Goal: Information Seeking & Learning: Learn about a topic

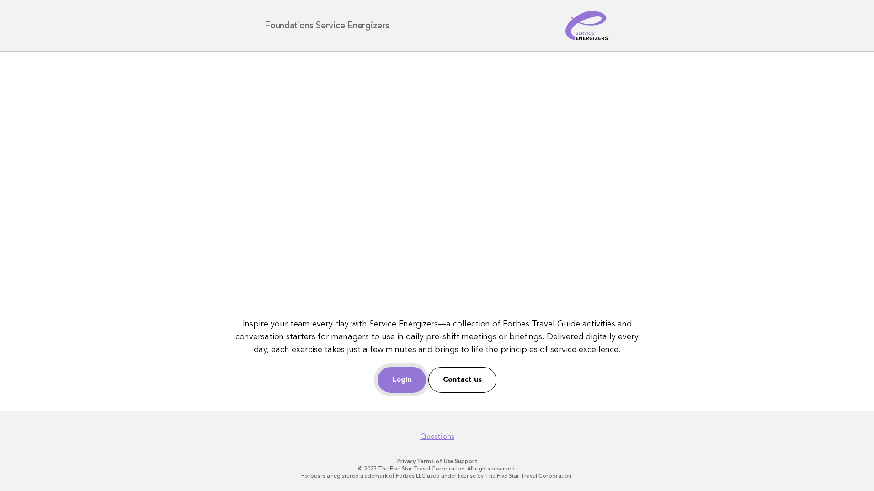
click at [407, 374] on link "Login" at bounding box center [402, 380] width 48 height 26
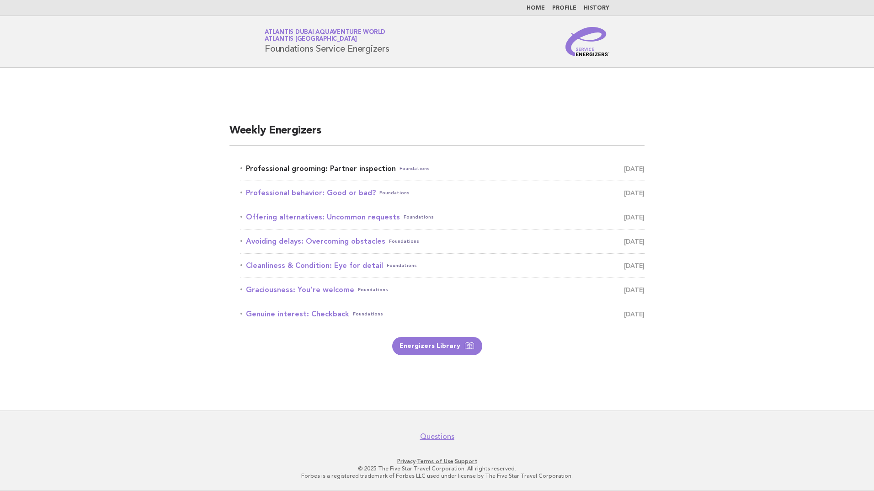
drag, startPoint x: 0, startPoint y: 0, endPoint x: 343, endPoint y: 167, distance: 381.6
click at [343, 167] on link "Professional grooming: Partner inspection Foundations October 2" at bounding box center [443, 168] width 404 height 13
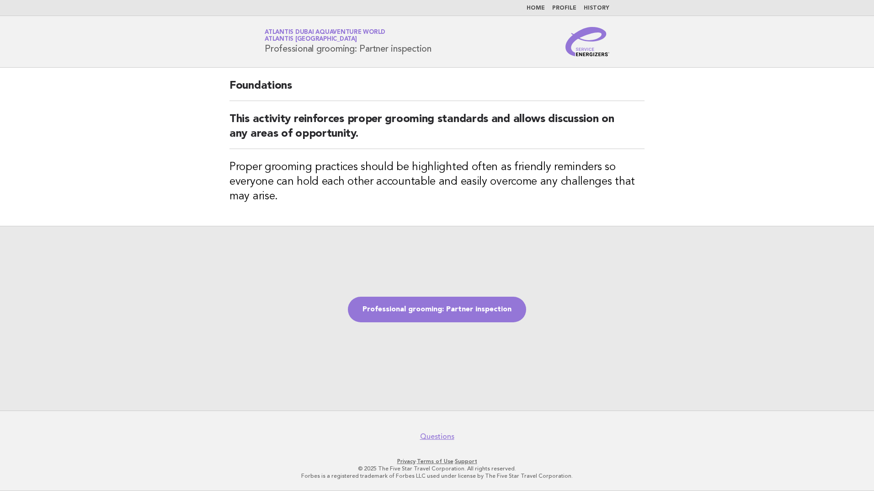
click at [266, 51] on div "Service Energizers Atlantis Dubai Aquaventure World Atlantis Dubai Professional…" at bounding box center [437, 41] width 370 height 29
drag, startPoint x: 266, startPoint y: 48, endPoint x: 439, endPoint y: 44, distance: 172.9
click at [439, 44] on div "Service Energizers Atlantis Dubai Aquaventure World Atlantis Dubai Professional…" at bounding box center [437, 41] width 370 height 29
drag, startPoint x: 439, startPoint y: 44, endPoint x: 433, endPoint y: 46, distance: 6.2
copy h1 "Professional grooming: Partner inspection"
